Goal: Information Seeking & Learning: Find specific fact

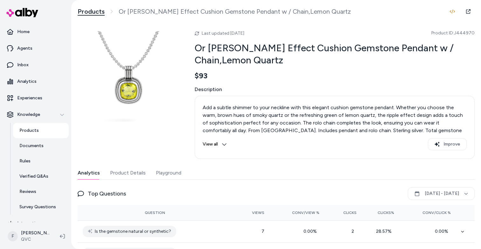
click at [90, 9] on link "Products" at bounding box center [91, 12] width 27 height 8
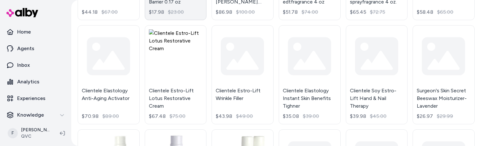
scroll to position [36, 0]
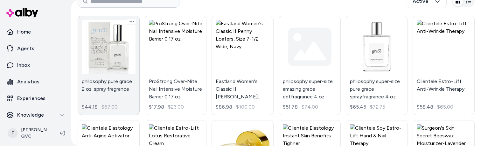
click at [108, 72] on link "philosophy pure grace 2 oz. spray fragrance $44.18 $67.00" at bounding box center [109, 65] width 62 height 99
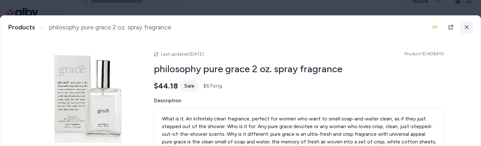
click at [466, 25] on button at bounding box center [467, 27] width 13 height 13
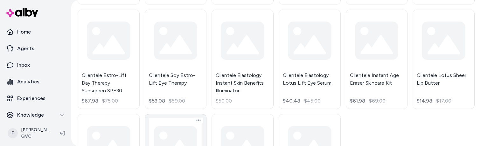
scroll to position [629, 0]
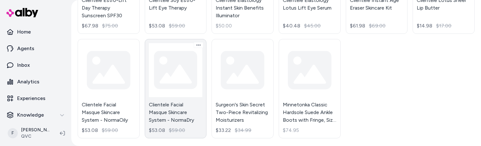
click at [200, 79] on link "Clientele Facial Masque Skincare System - NormaDry $53.08 $59.00" at bounding box center [176, 88] width 62 height 99
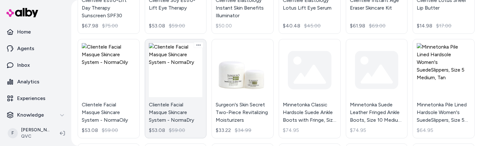
click at [174, 76] on link "Clientele Facial Masque Skincare System - NormaDry $53.08 $59.00" at bounding box center [176, 88] width 62 height 99
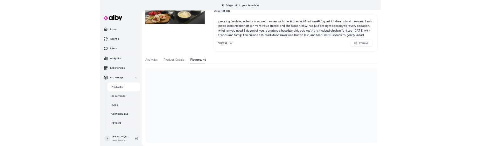
scroll to position [89, 0]
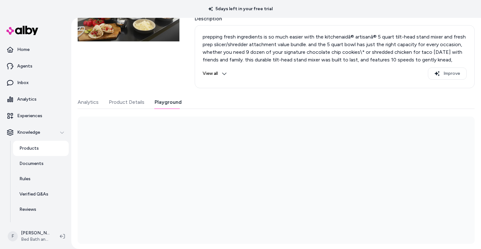
click at [165, 92] on div "Last updated Sep 08, 2025 Product ID: 40195773 KitchenAid Value Bundle Artisan®…" at bounding box center [276, 99] width 397 height 289
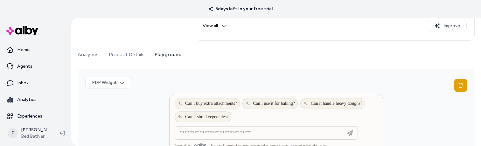
scroll to position [192, 0]
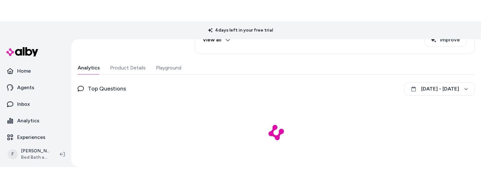
scroll to position [147, 0]
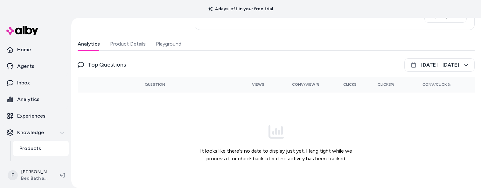
click at [166, 44] on button "Playground" at bounding box center [168, 44] width 25 height 13
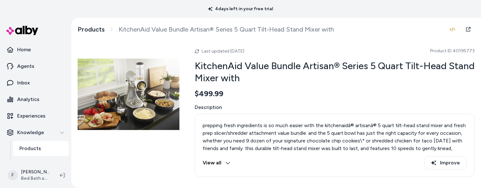
scroll to position [150, 0]
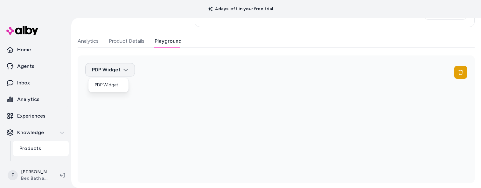
click at [118, 68] on html "4 days left in your free trial Home Agents Inbox Analytics Experiences Knowledg…" at bounding box center [240, 94] width 481 height 188
click at [120, 68] on html "4 days left in your free trial Home Agents Inbox Analytics Experiences Knowledg…" at bounding box center [240, 94] width 481 height 188
click at [92, 43] on button "Analytics" at bounding box center [88, 41] width 21 height 13
click at [163, 42] on button "Playground" at bounding box center [168, 41] width 27 height 13
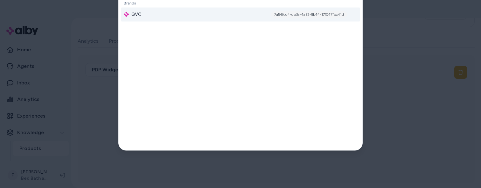
type input "***"
click at [188, 14] on div "QVC 7a54fcd4-db3a-4a32-9b44-17f047fbc41d" at bounding box center [240, 14] width 239 height 14
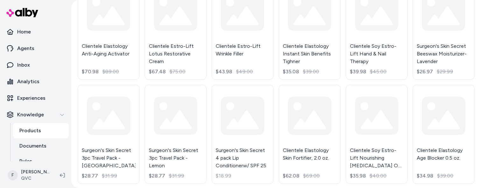
scroll to position [283, 0]
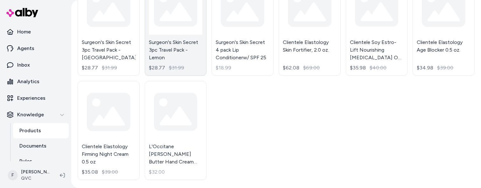
click at [177, 42] on link "Surgeon's Skin Secret 3pc Travel Pack - Lemon $28.77 $31.99" at bounding box center [176, 26] width 62 height 99
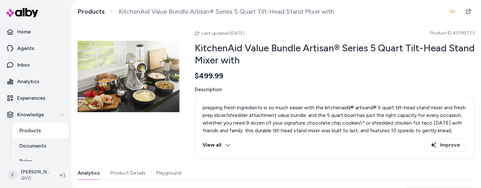
scroll to position [87, 0]
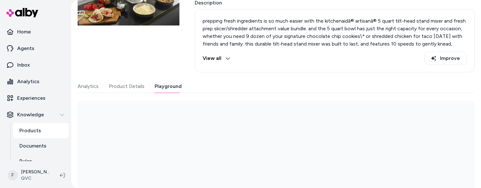
click at [173, 86] on button "Playground" at bounding box center [168, 86] width 27 height 13
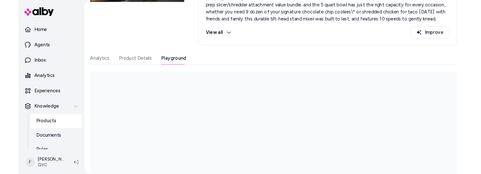
scroll to position [132, 0]
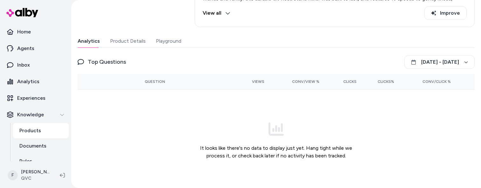
click at [89, 41] on button "Analytics" at bounding box center [89, 41] width 22 height 13
click at [165, 40] on button "Playground" at bounding box center [168, 41] width 25 height 13
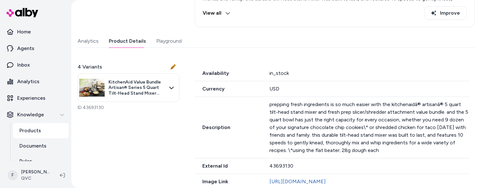
click at [128, 40] on button "Product Details" at bounding box center [127, 41] width 37 height 13
click at [87, 41] on button "Analytics" at bounding box center [88, 41] width 21 height 13
click at [119, 44] on button "Product Details" at bounding box center [127, 41] width 37 height 13
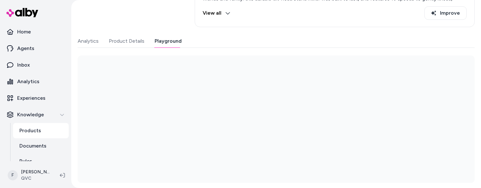
click at [155, 42] on button "Playground" at bounding box center [168, 41] width 27 height 13
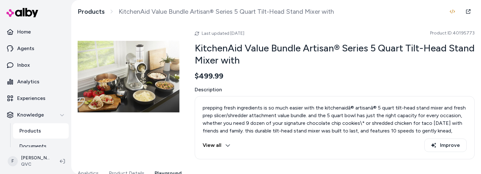
scroll to position [146, 0]
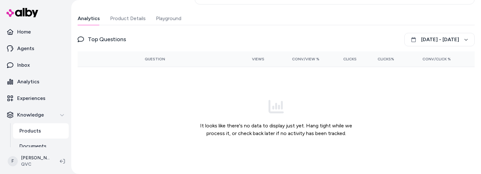
scroll to position [146, 0]
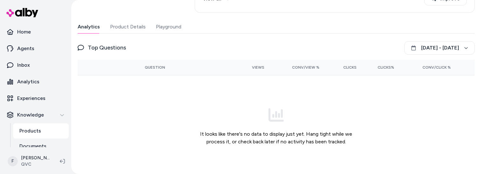
click at [175, 16] on div "Last updated Sep 08, 2025 Product ID: 40195773 KitchenAid Value Bundle Artisan®…" at bounding box center [276, 28] width 397 height 298
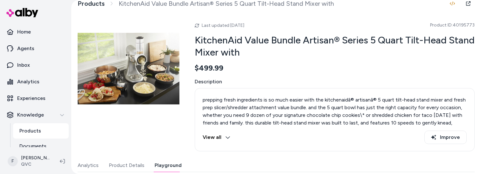
scroll to position [12, 0]
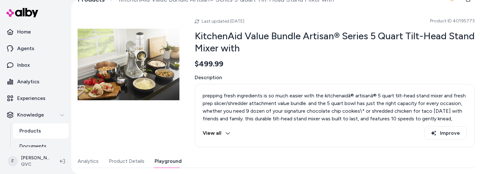
click at [223, 132] on button "View all" at bounding box center [217, 132] width 28 height 13
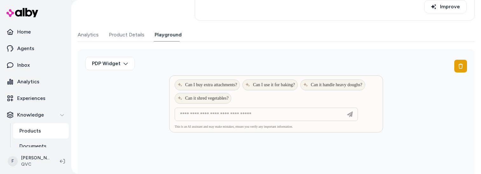
scroll to position [142, 0]
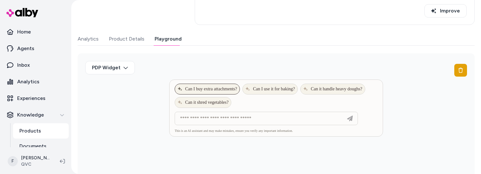
click at [222, 89] on span "Can I buy extra attachments?" at bounding box center [208, 88] width 60 height 5
type input "**********"
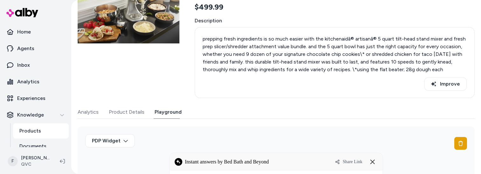
scroll to position [181, 0]
